Goal: Check status

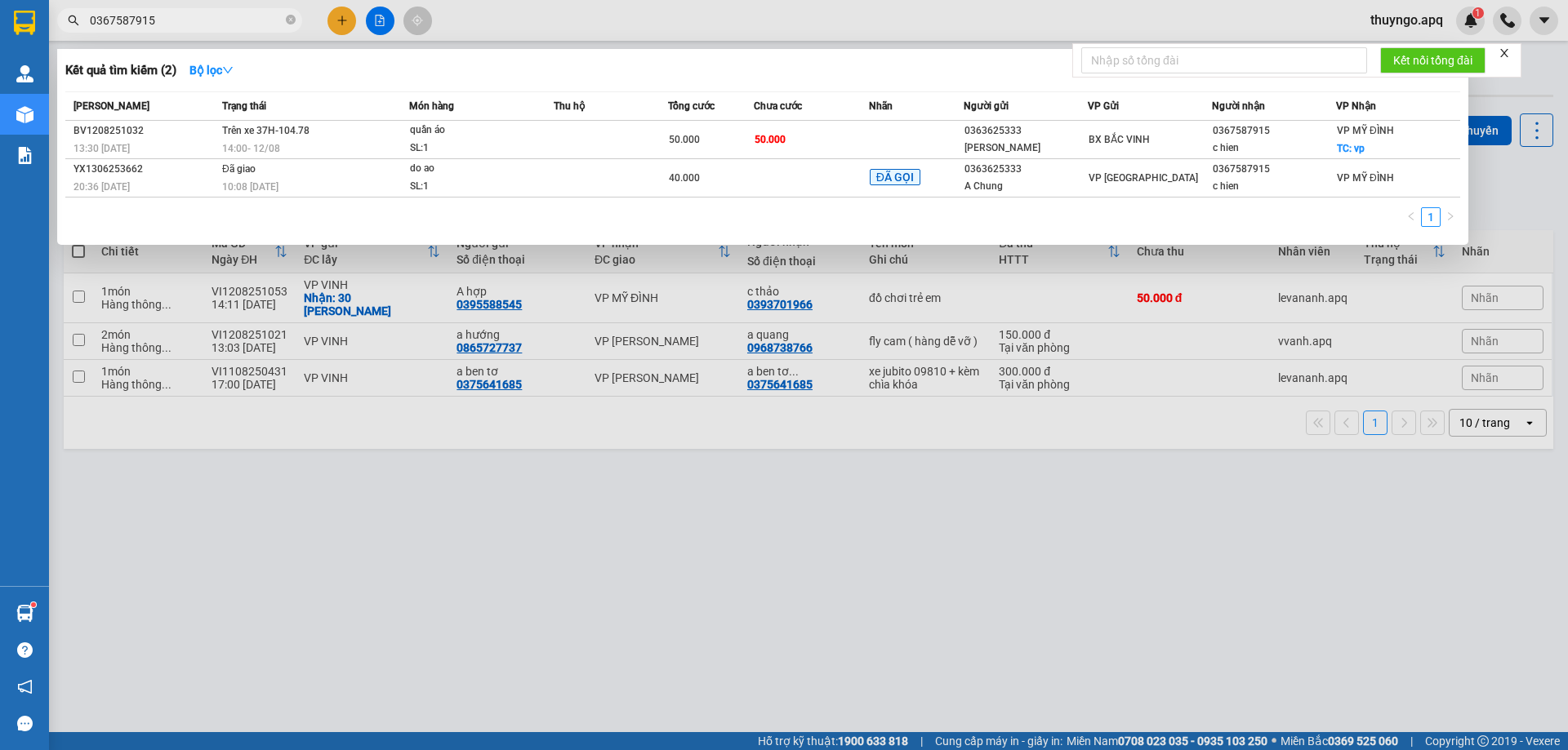
click at [210, 22] on input "0367587915" at bounding box center [186, 20] width 192 height 18
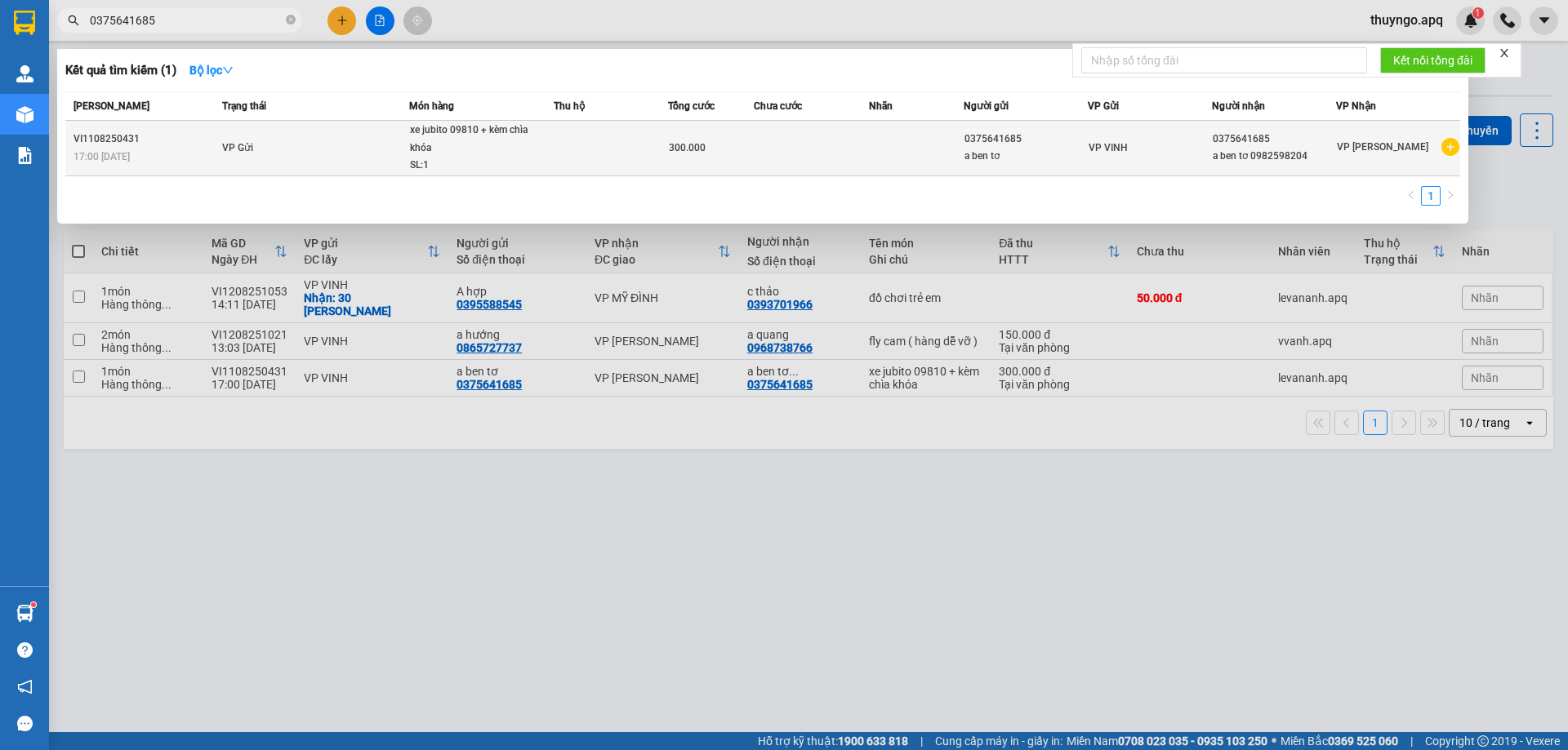
type input "0375641685"
click at [340, 149] on td "VP Gửi" at bounding box center [313, 148] width 191 height 55
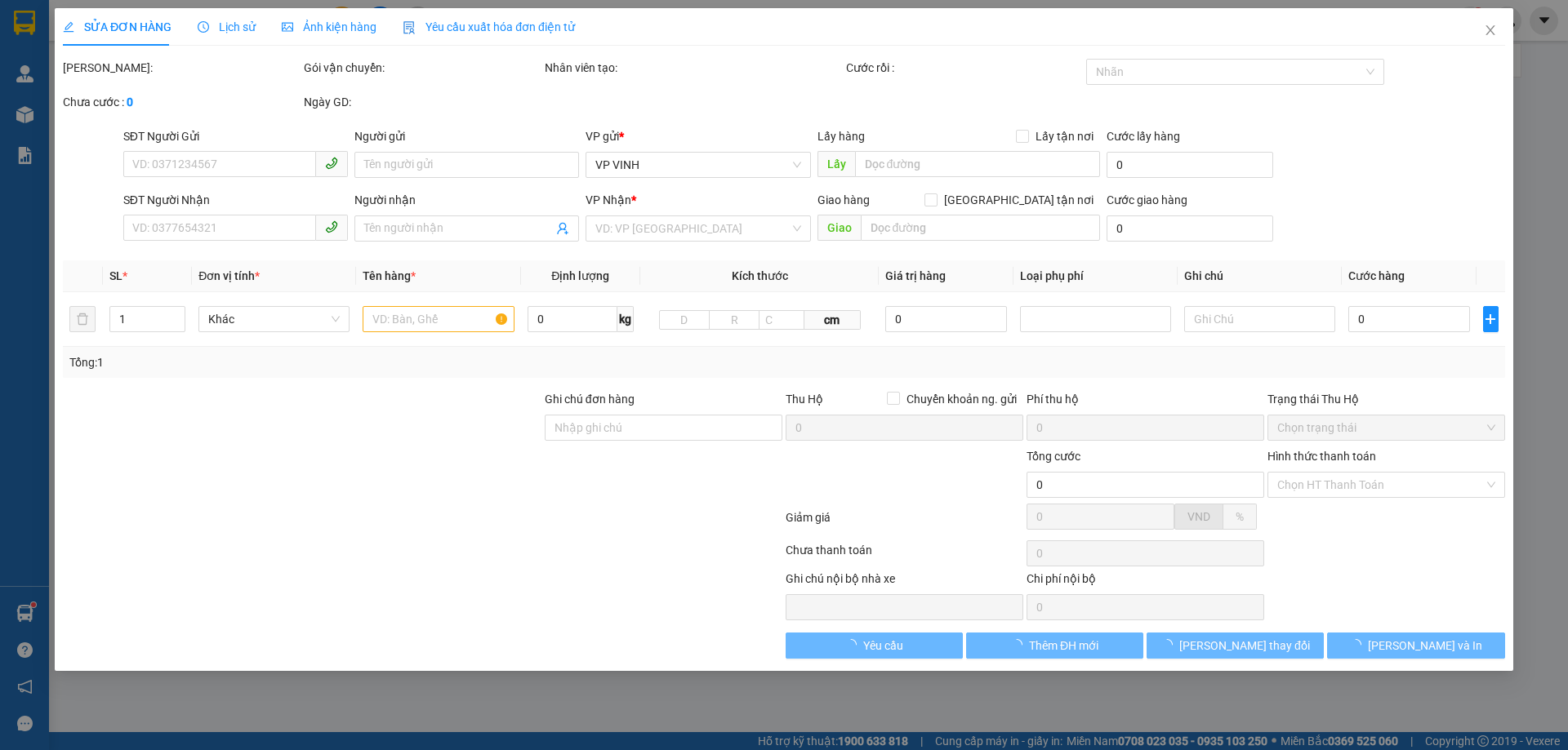
click at [211, 18] on div "Lịch sử" at bounding box center [226, 26] width 58 height 18
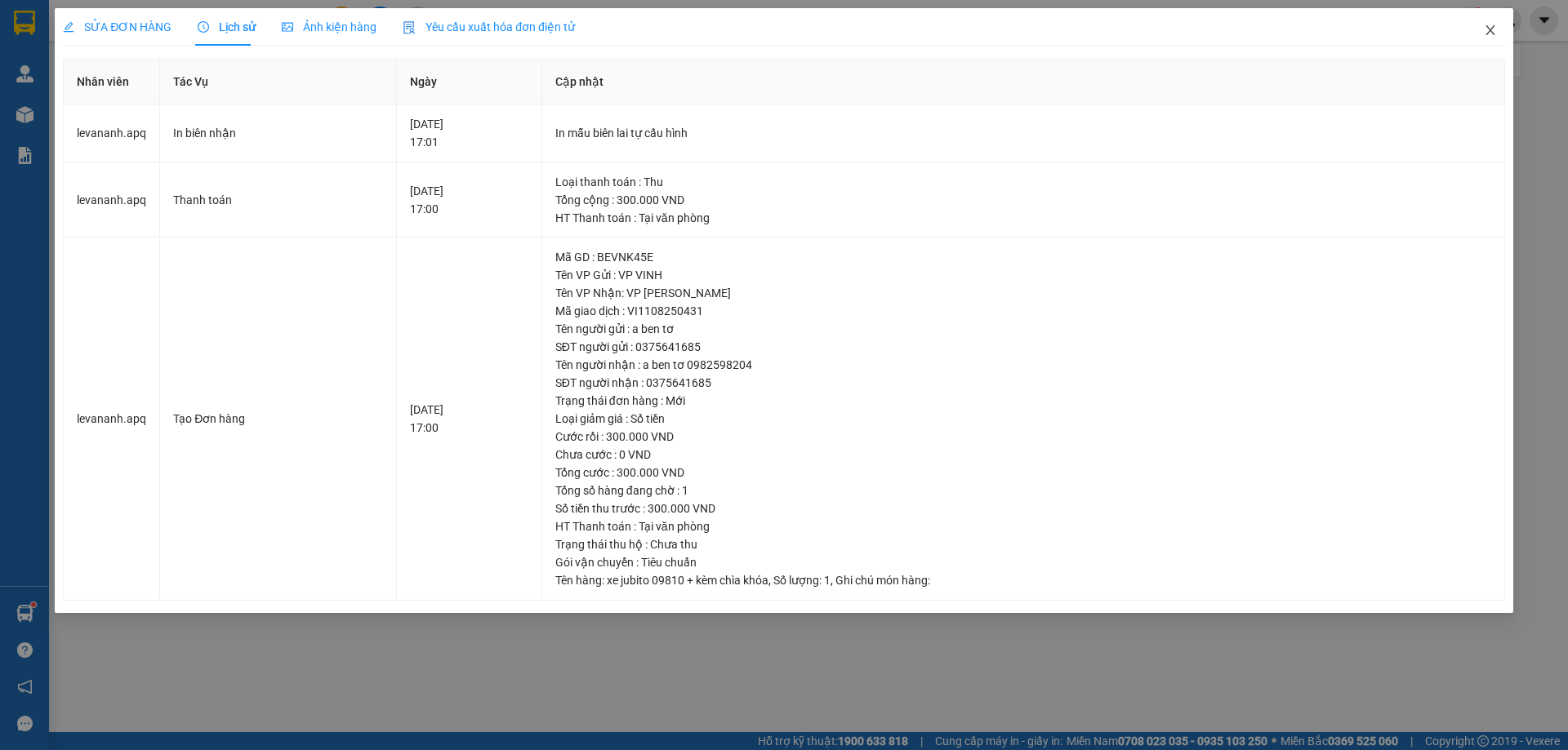
click at [1495, 23] on span "Close" at bounding box center [1490, 31] width 46 height 46
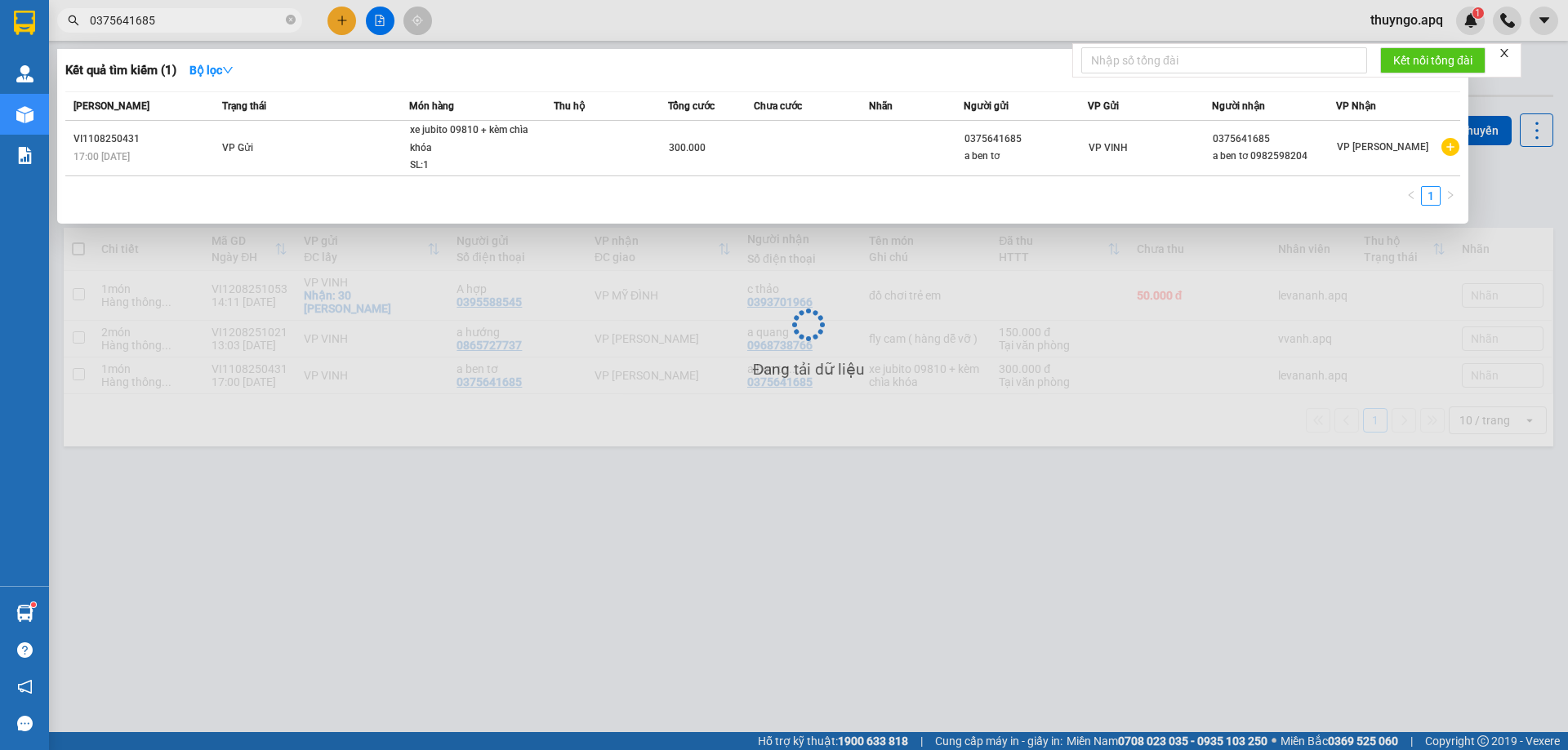
click at [221, 26] on input "0375641685" at bounding box center [186, 20] width 192 height 18
